Goal: Task Accomplishment & Management: Use online tool/utility

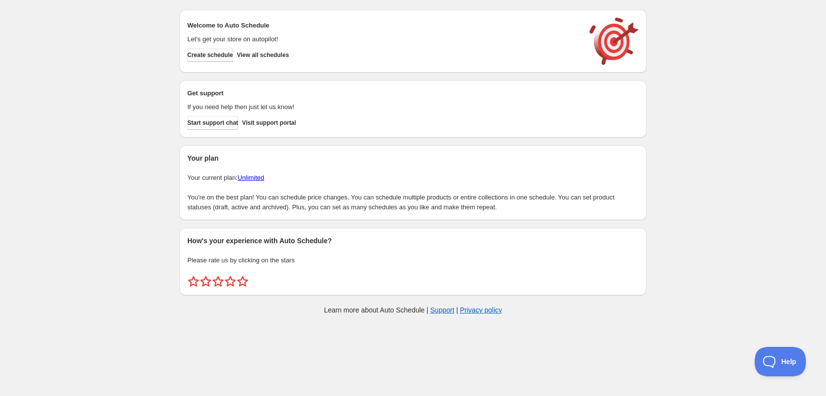
click at [200, 55] on span "Create schedule" at bounding box center [210, 55] width 46 height 8
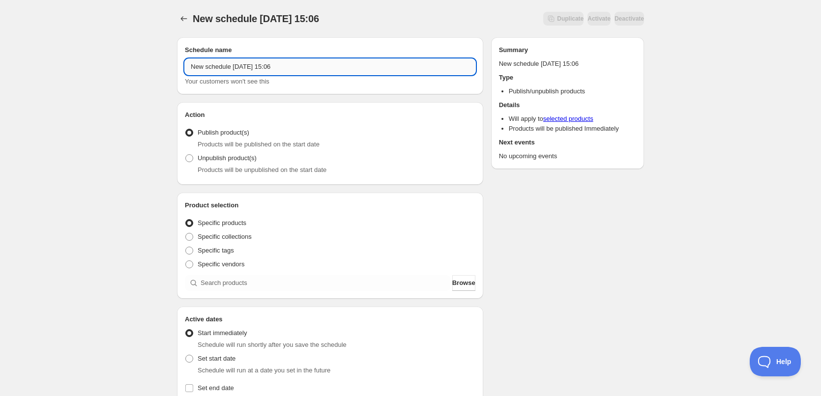
click at [308, 63] on input "New schedule Oct 02 2025 15:06" at bounding box center [330, 67] width 291 height 16
type input "03/10/2025"
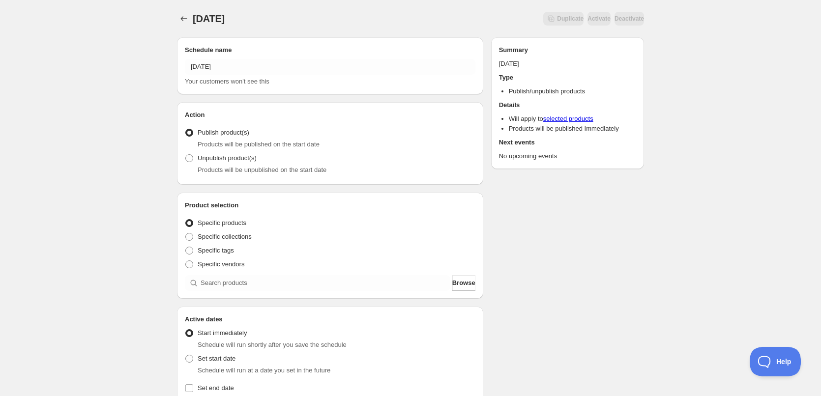
drag, startPoint x: 596, startPoint y: 214, endPoint x: 537, endPoint y: 182, distance: 67.4
click at [598, 211] on div "Schedule name 03/10/2025 Your customers won't see this Action Action Publish pr…" at bounding box center [406, 380] width 475 height 700
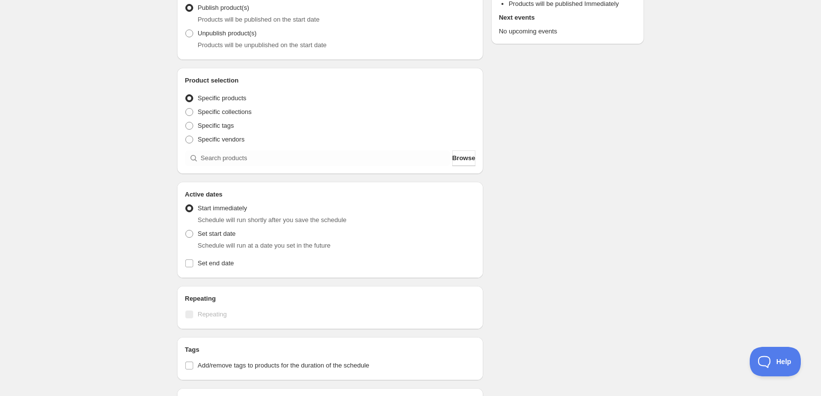
scroll to position [197, 0]
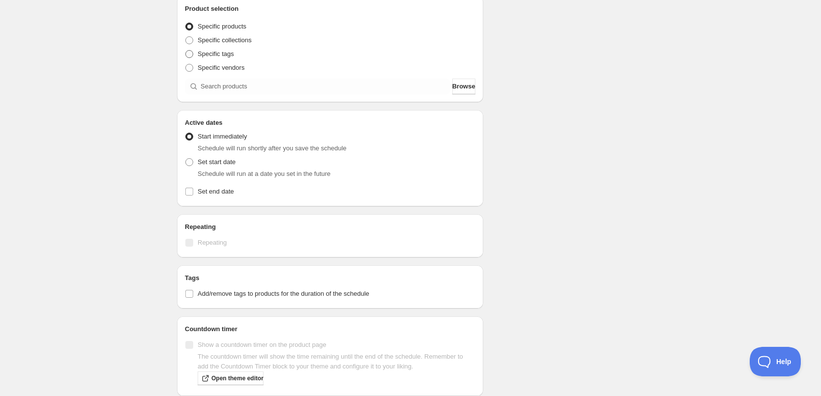
click at [223, 52] on span "Specific tags" at bounding box center [216, 53] width 36 height 7
click at [186, 51] on input "Specific tags" at bounding box center [185, 50] width 0 height 0
radio input "true"
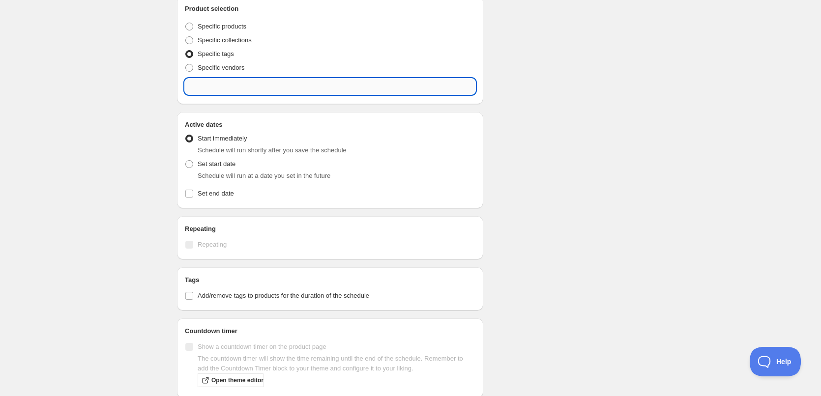
click at [275, 84] on input "text" at bounding box center [330, 87] width 291 height 16
type input "0"
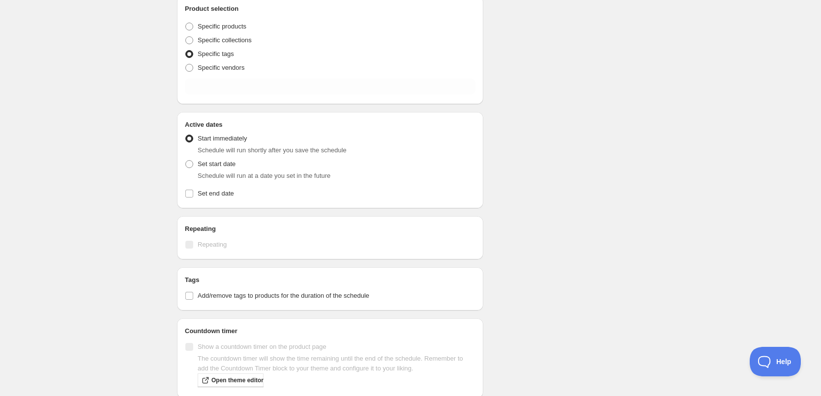
click at [649, 180] on div "03/10/2025. This page is ready 03/10/2025 Duplicate Activate Deactivate More ac…" at bounding box center [410, 169] width 491 height 732
click at [325, 70] on div "Specific vendors" at bounding box center [330, 68] width 291 height 14
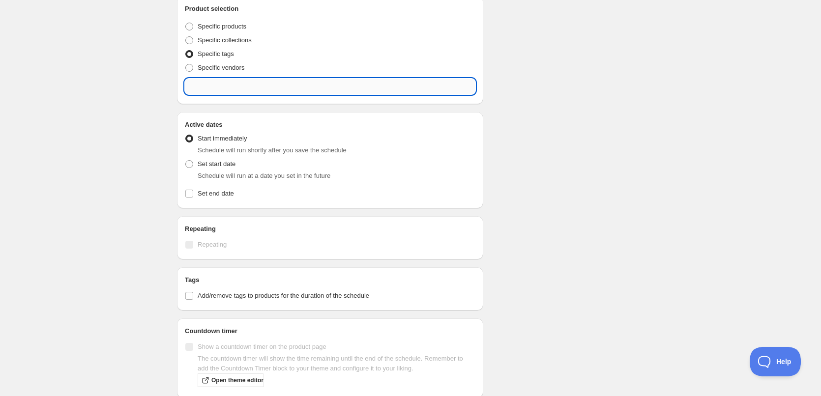
click at [324, 88] on input "text" at bounding box center [330, 87] width 291 height 16
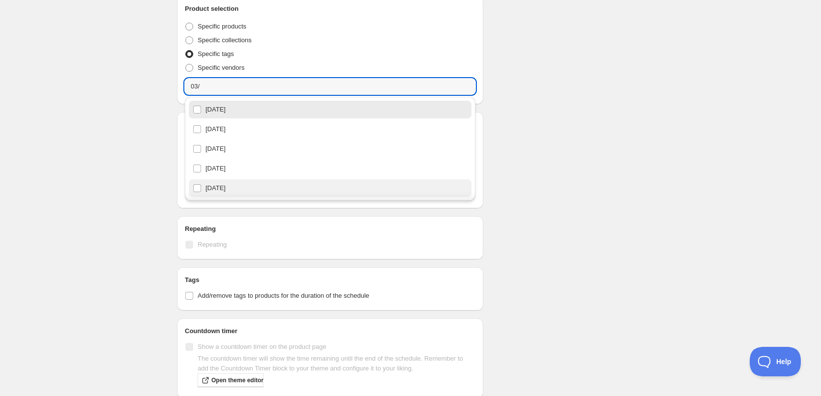
click at [273, 193] on div "[DATE]" at bounding box center [330, 188] width 275 height 14
type input "[DATE]"
checkbox input "true"
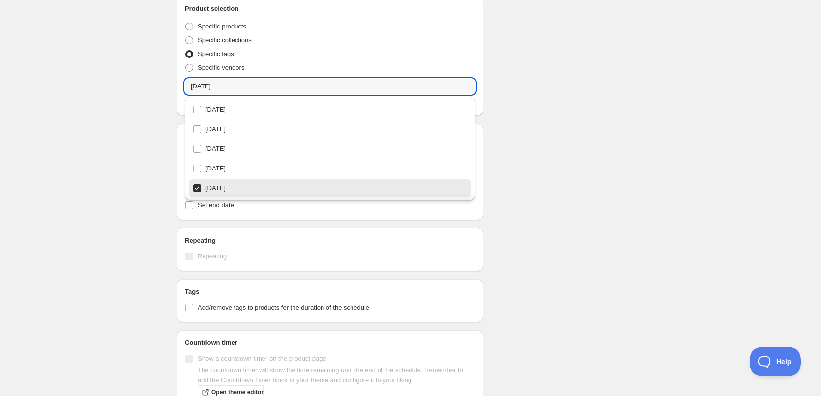
type input "[DATE]"
click at [652, 152] on div "03/10/2025. This page is ready 03/10/2025 Duplicate Activate Deactivate More ac…" at bounding box center [410, 175] width 491 height 744
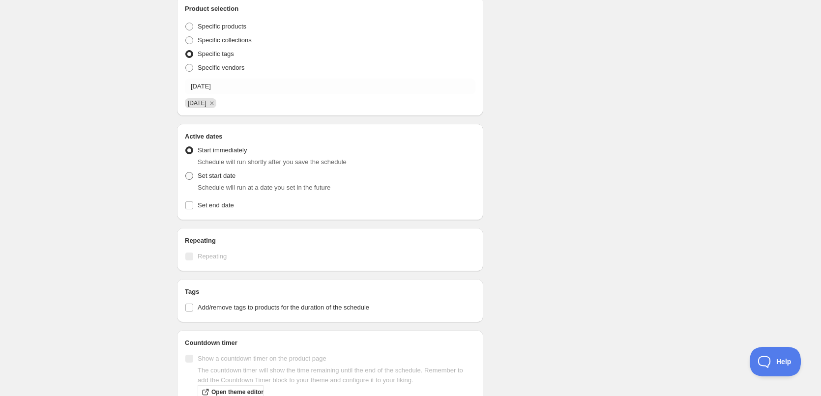
click at [190, 176] on span at bounding box center [189, 176] width 8 height 8
click at [186, 173] on input "Set start date" at bounding box center [185, 172] width 0 height 0
radio input "true"
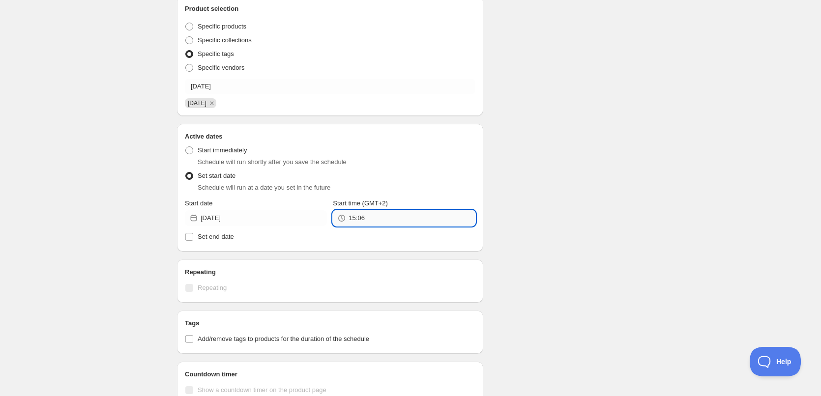
click at [389, 220] on input "15:06" at bounding box center [412, 218] width 126 height 16
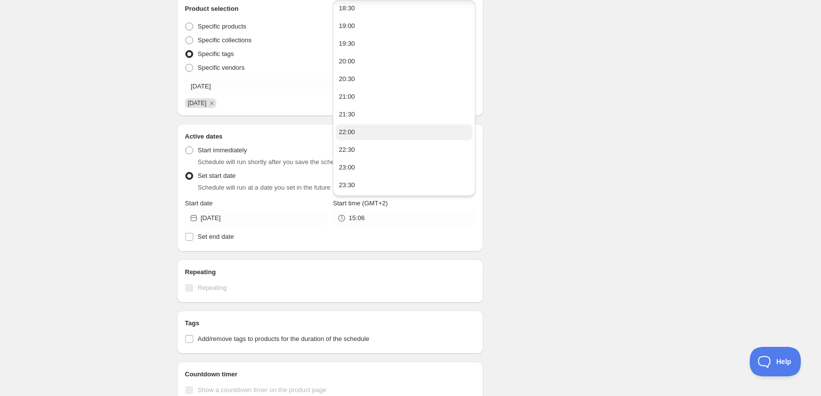
click at [369, 138] on button "22:00" at bounding box center [404, 132] width 136 height 16
type input "22:00"
click at [217, 243] on label "Set end date" at bounding box center [330, 237] width 291 height 14
click at [193, 241] on input "Set end date" at bounding box center [189, 237] width 8 height 8
checkbox input "true"
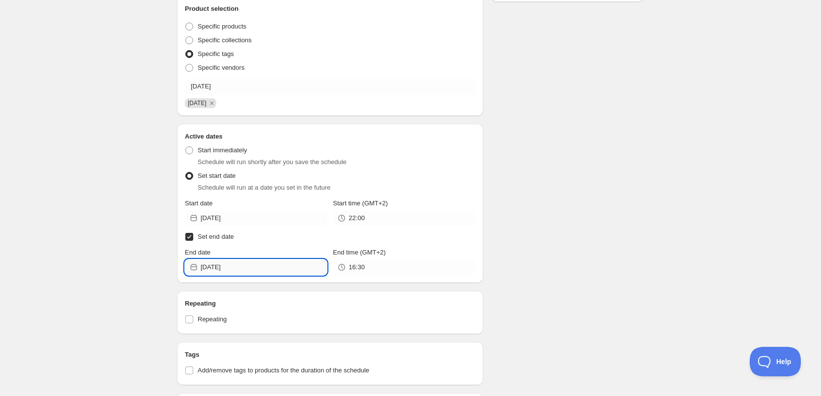
click at [254, 267] on input "2025-10-02" at bounding box center [264, 268] width 126 height 16
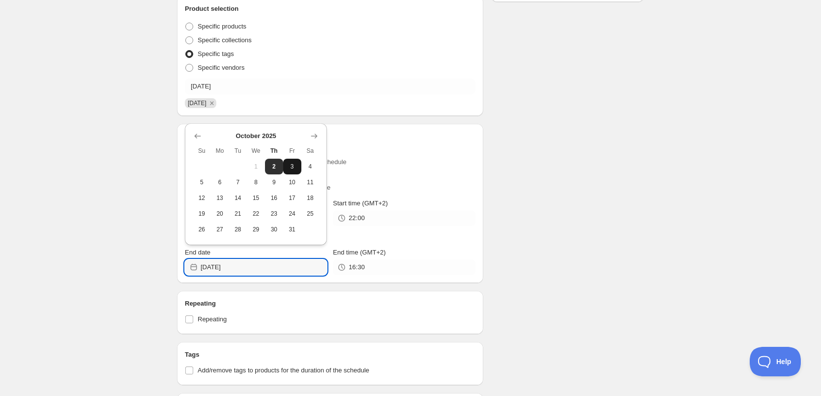
click at [292, 166] on span "3" at bounding box center [292, 167] width 10 height 8
type input "2025-10-03"
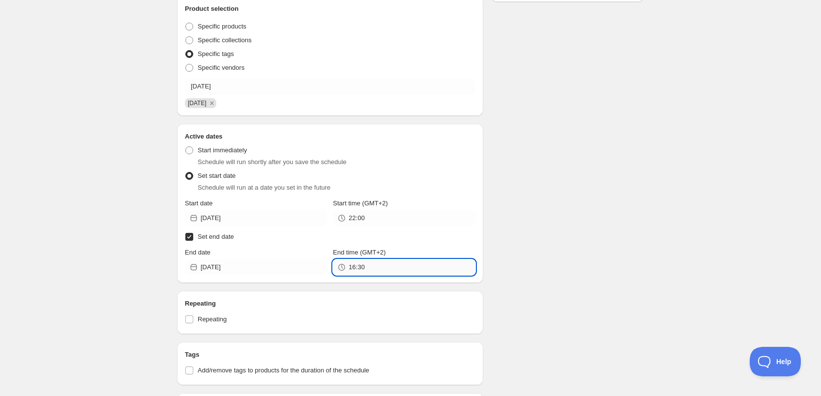
click at [400, 265] on input "16:30" at bounding box center [412, 268] width 126 height 16
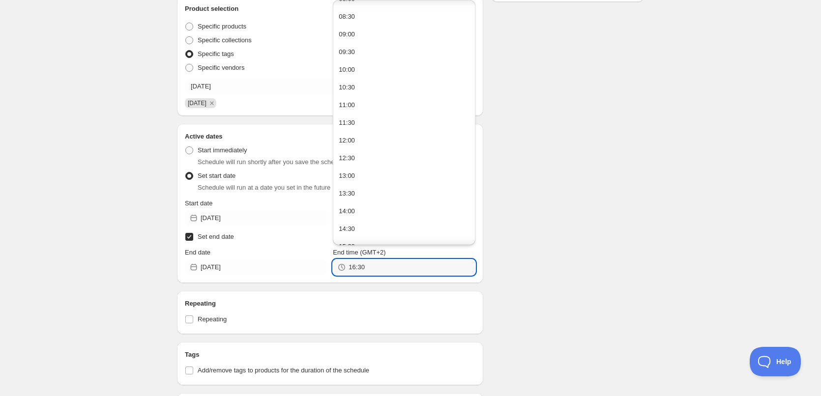
scroll to position [608, 0]
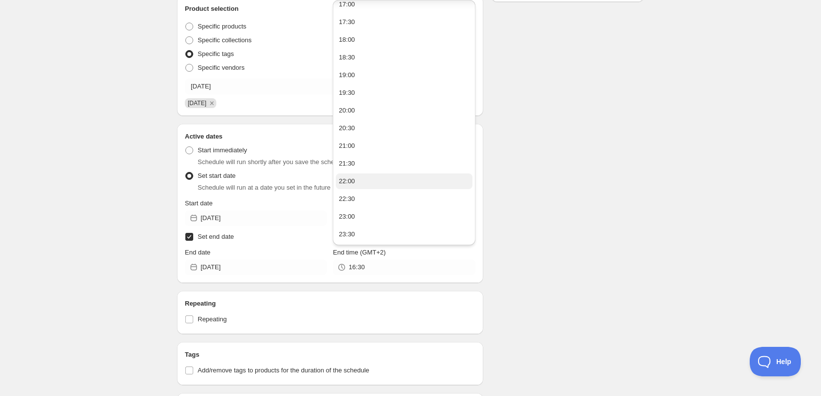
click at [374, 179] on button "22:00" at bounding box center [404, 182] width 136 height 16
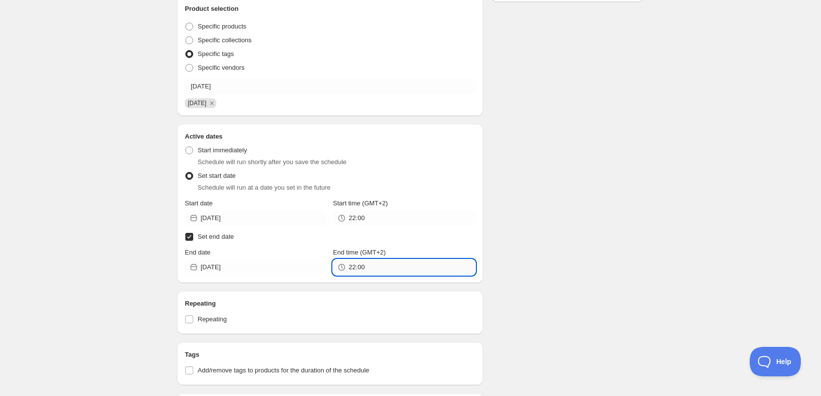
click at [360, 266] on input "22:00" at bounding box center [412, 268] width 126 height 16
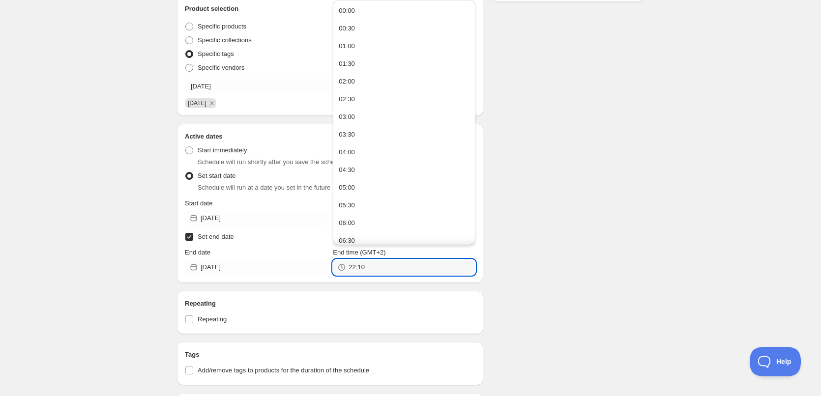
type input "22:10"
click at [715, 125] on div "03/10/2025. This page is ready 03/10/2025 Duplicate Activate Deactivate More ac…" at bounding box center [410, 239] width 821 height 873
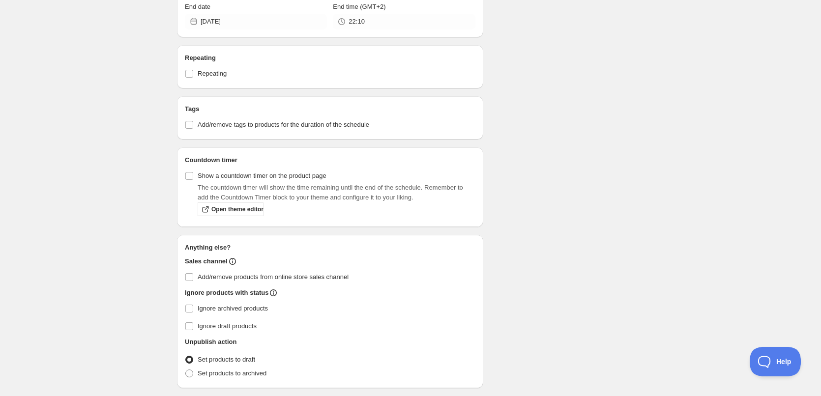
scroll to position [476, 0]
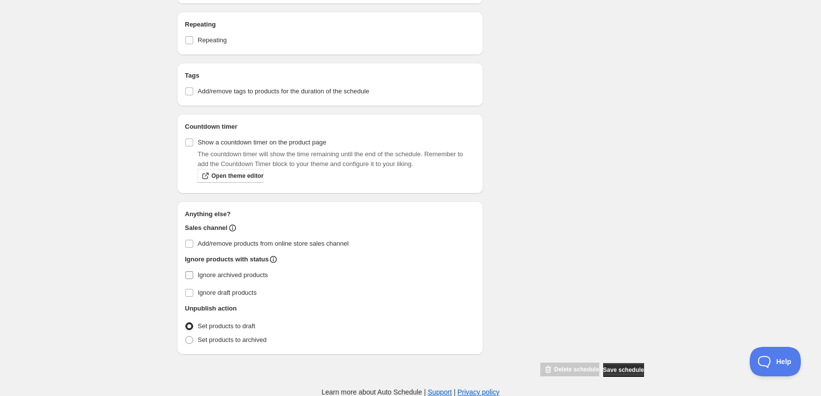
click at [189, 274] on input "Ignore archived products" at bounding box center [189, 275] width 8 height 8
checkbox input "true"
click at [188, 338] on span at bounding box center [189, 340] width 8 height 8
click at [186, 337] on input "Set products to archived" at bounding box center [185, 336] width 0 height 0
radio input "true"
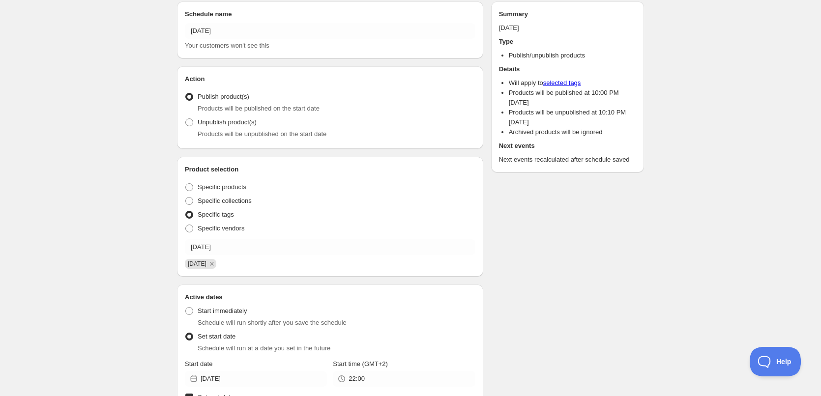
scroll to position [33, 0]
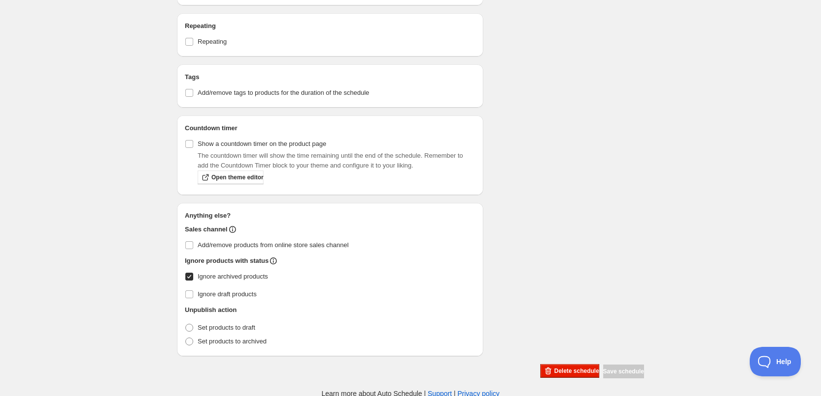
scroll to position [419, 0]
click at [188, 340] on span at bounding box center [189, 340] width 8 height 8
click at [186, 337] on input "Set products to archived" at bounding box center [185, 336] width 0 height 0
radio input "true"
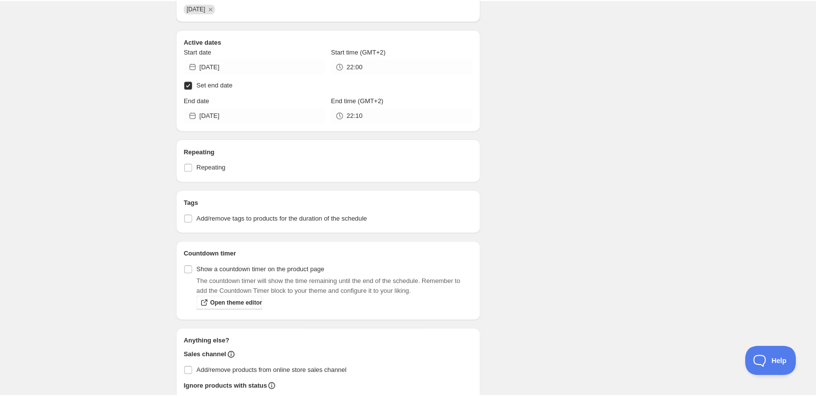
scroll to position [173, 0]
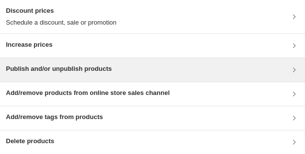
click at [102, 71] on h3 "Publish and/or unpublish products" at bounding box center [59, 69] width 106 height 10
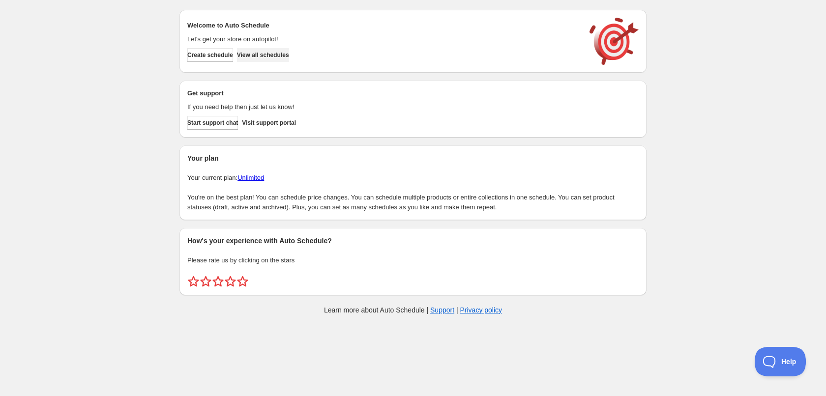
click at [289, 60] on button "View all schedules" at bounding box center [263, 55] width 52 height 14
